Goal: Transaction & Acquisition: Obtain resource

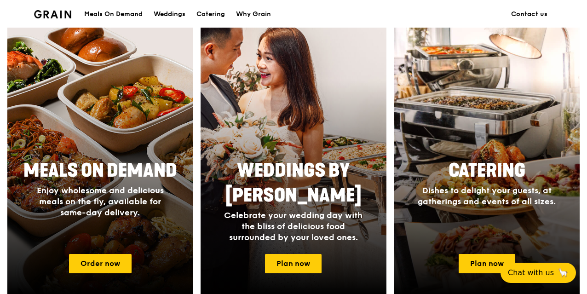
scroll to position [276, 0]
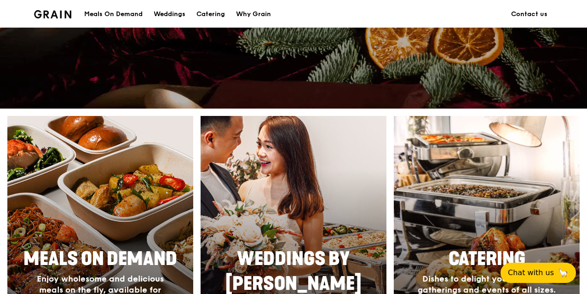
click at [138, 12] on div "Meals On Demand" at bounding box center [113, 14] width 58 height 28
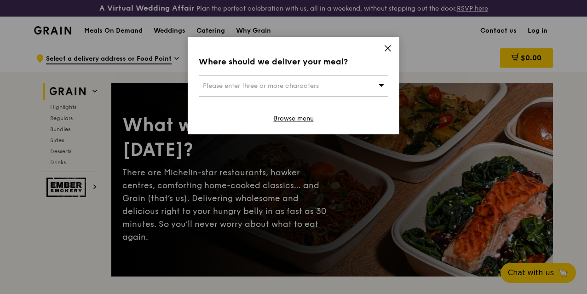
click at [385, 48] on icon at bounding box center [388, 48] width 8 height 8
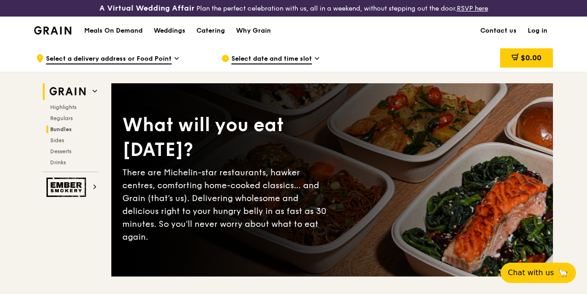
click at [63, 133] on h2 "Bundles" at bounding box center [72, 129] width 52 height 7
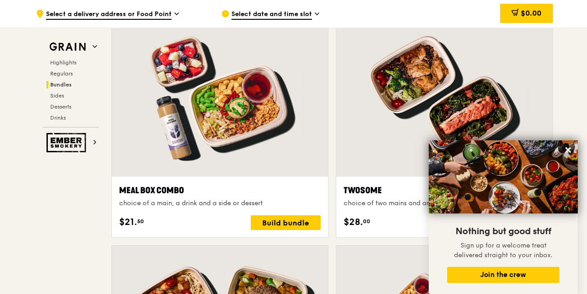
scroll to position [1578, 0]
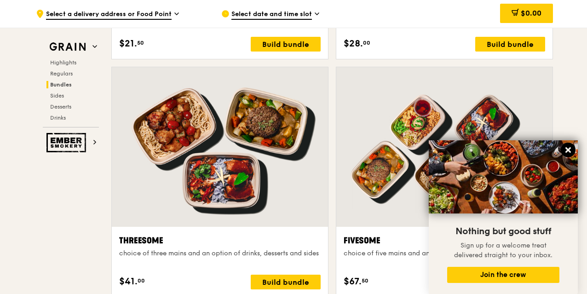
click at [565, 148] on icon at bounding box center [568, 150] width 8 height 8
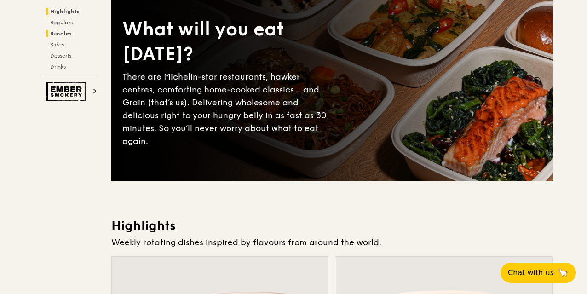
scroll to position [0, 0]
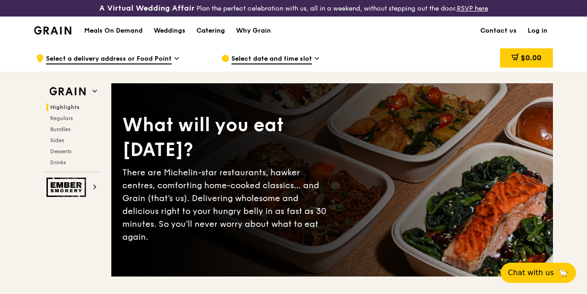
click at [209, 36] on div "Catering" at bounding box center [210, 31] width 29 height 28
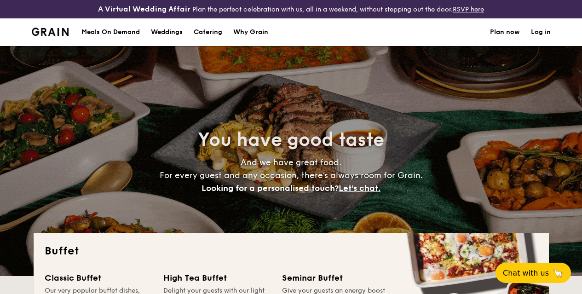
select select
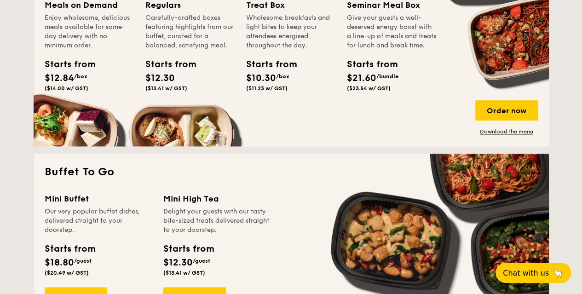
scroll to position [560, 0]
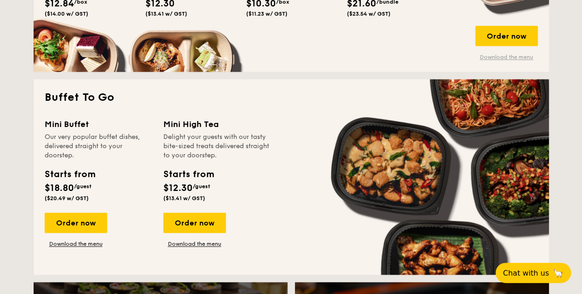
click at [519, 61] on link "Download the menu" at bounding box center [506, 56] width 63 height 7
